Goal: Task Accomplishment & Management: Manage account settings

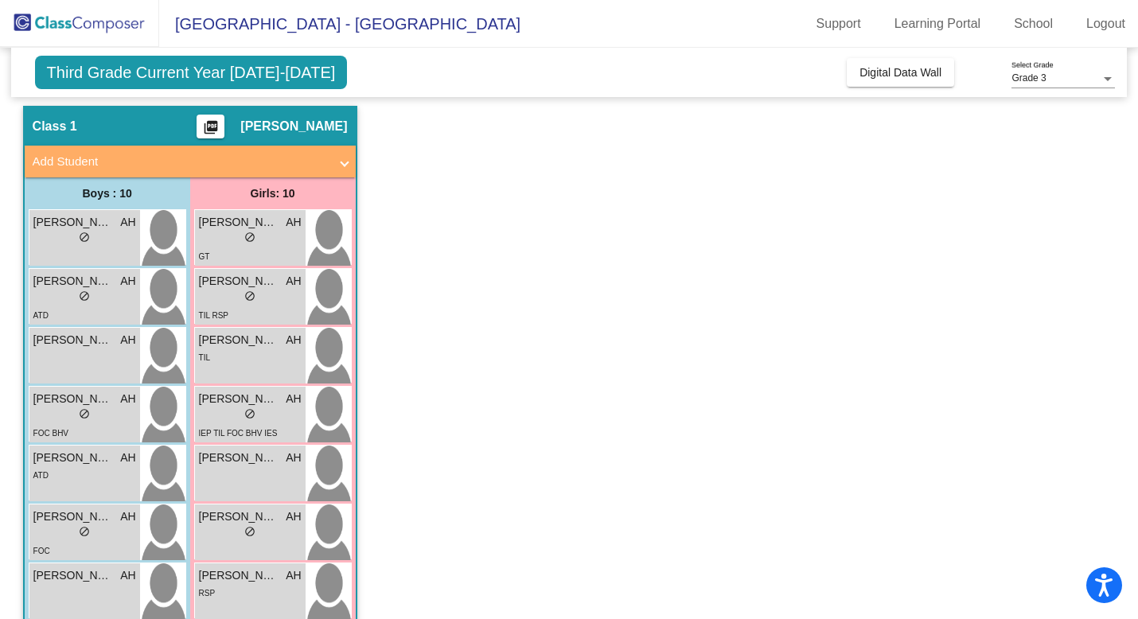
scroll to position [39, 0]
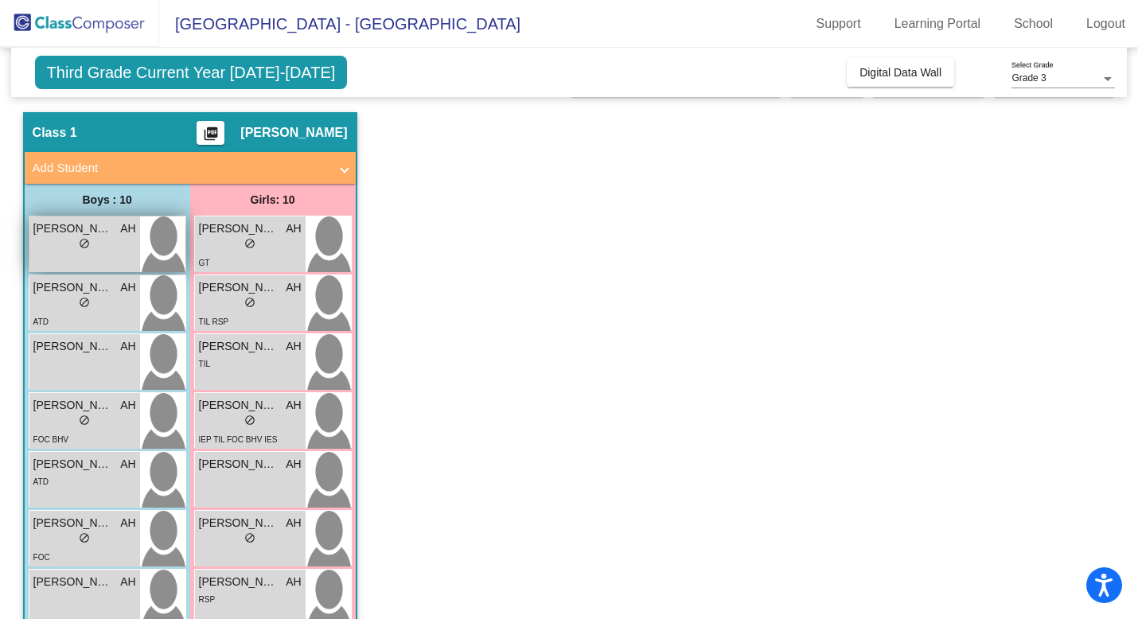
click at [83, 245] on span "do_not_disturb_alt" at bounding box center [84, 243] width 11 height 11
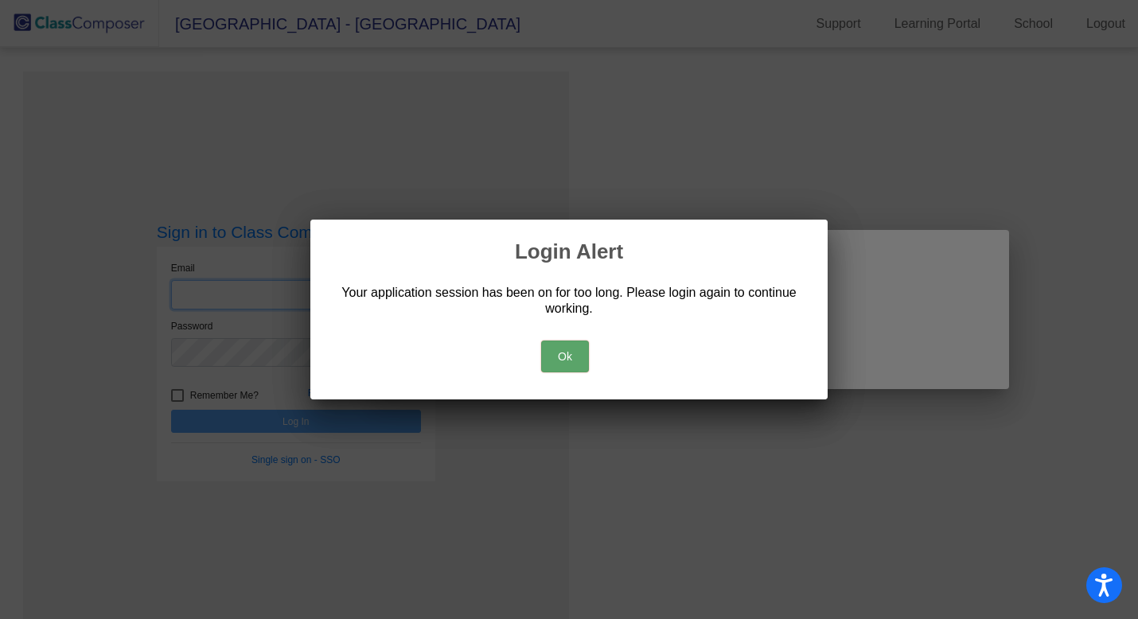
type input "[EMAIL_ADDRESS][DOMAIN_NAME]"
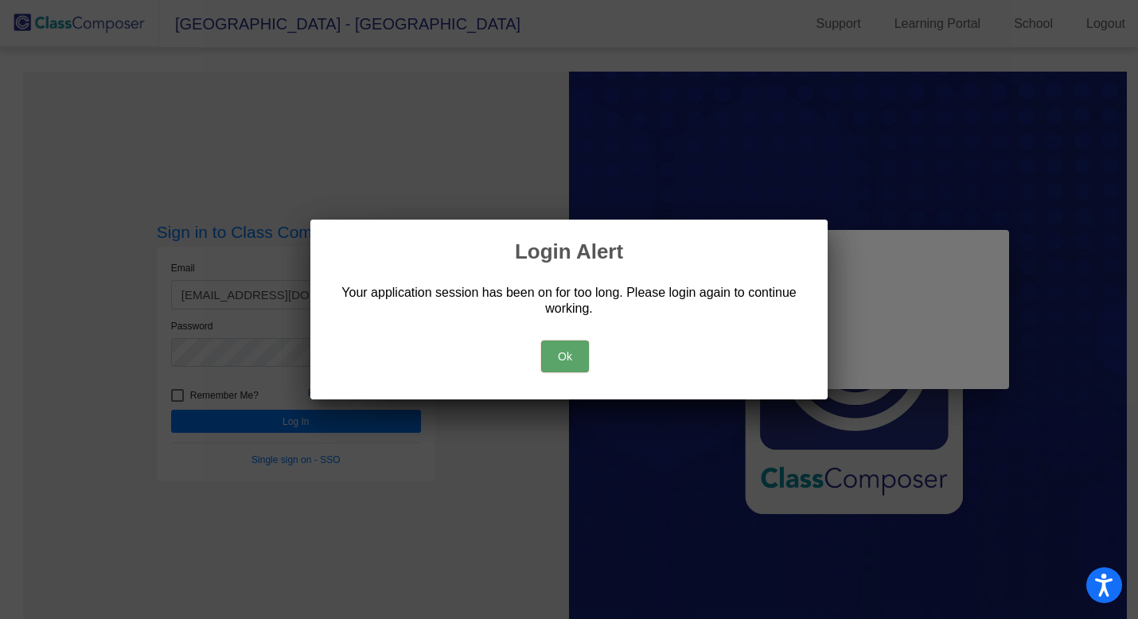
click at [577, 349] on button "Ok" at bounding box center [565, 356] width 48 height 32
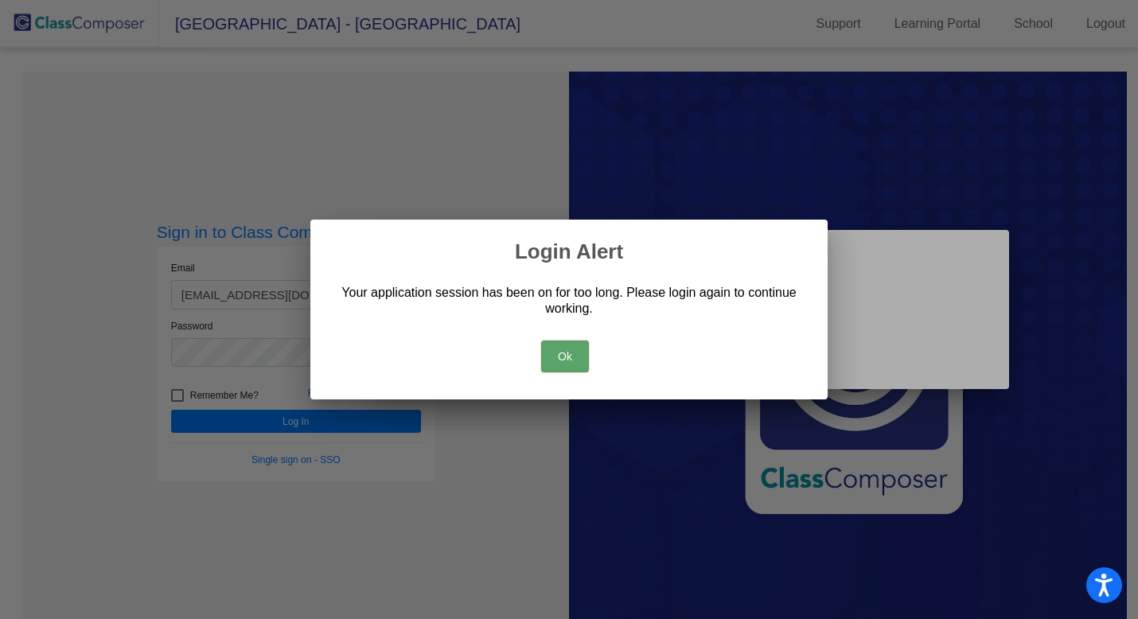
click at [572, 360] on button "Ok" at bounding box center [565, 356] width 48 height 32
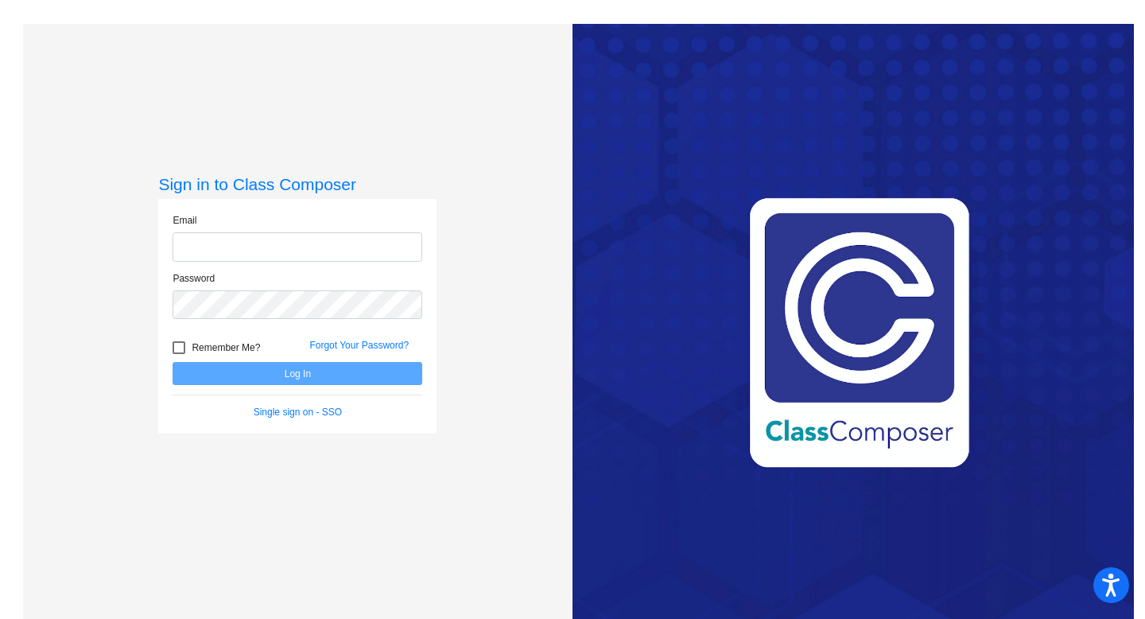
type input "[EMAIL_ADDRESS][DOMAIN_NAME]"
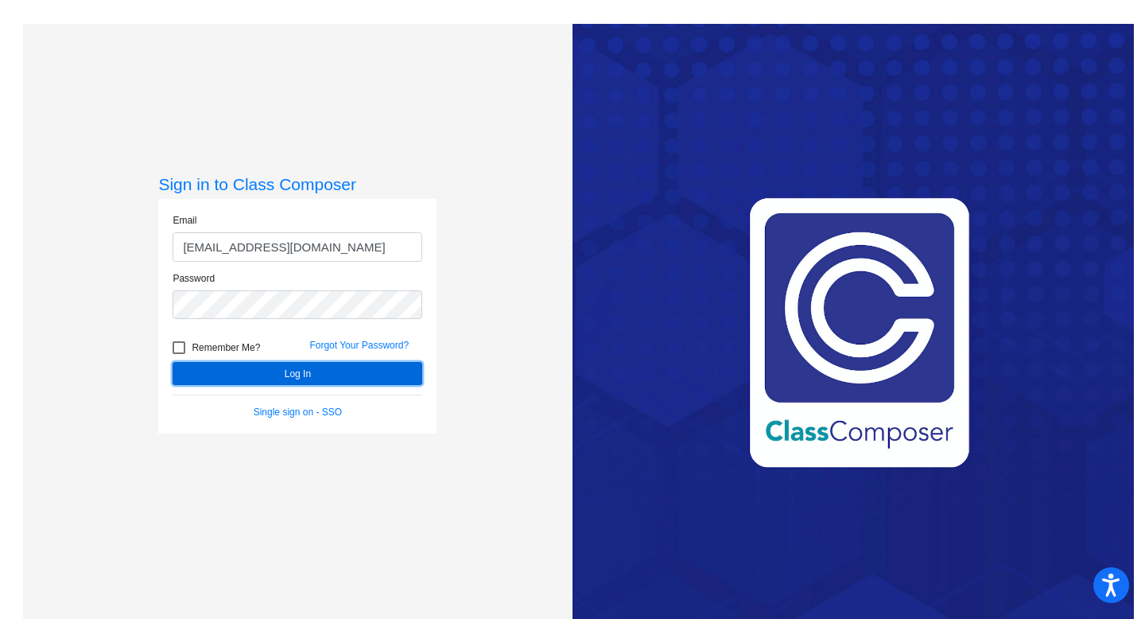
click at [303, 376] on button "Log In" at bounding box center [298, 373] width 250 height 23
